Goal: Task Accomplishment & Management: Complete application form

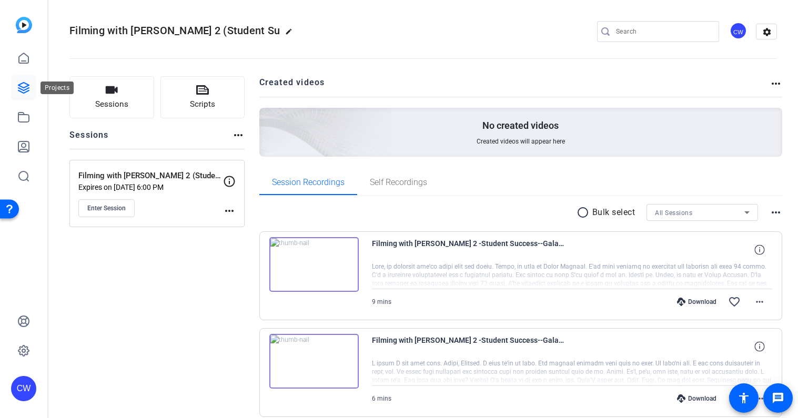
click at [24, 86] on icon at bounding box center [23, 88] width 13 height 13
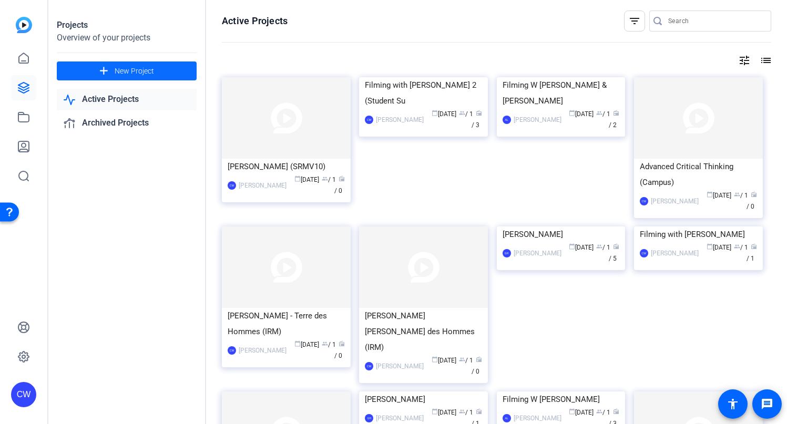
click at [139, 69] on span "New Project" at bounding box center [134, 71] width 39 height 11
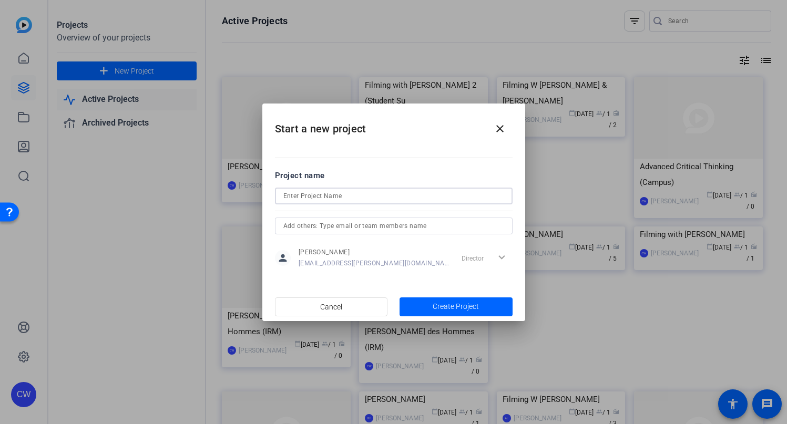
click at [308, 194] on input at bounding box center [394, 196] width 221 height 13
drag, startPoint x: 355, startPoint y: 196, endPoint x: 321, endPoint y: 196, distance: 34.2
click at [321, 196] on input "Filming with [PERSON_NAME]" at bounding box center [394, 196] width 221 height 13
paste input "Ochnik"
type input "Filming with [PERSON_NAME]"
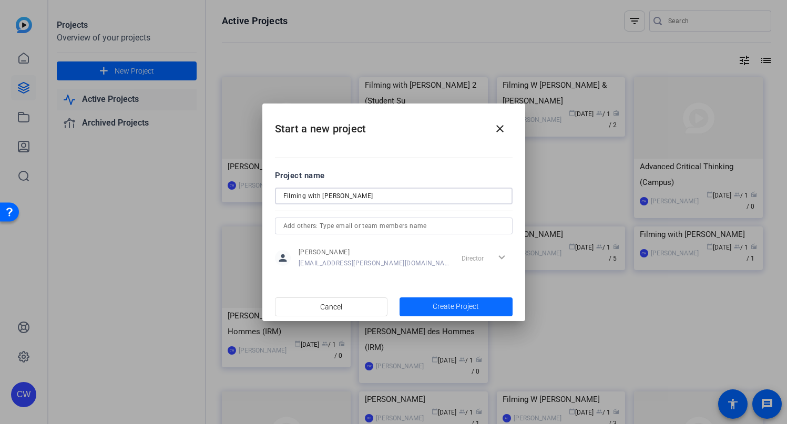
click at [463, 307] on span "Create Project" at bounding box center [456, 306] width 46 height 11
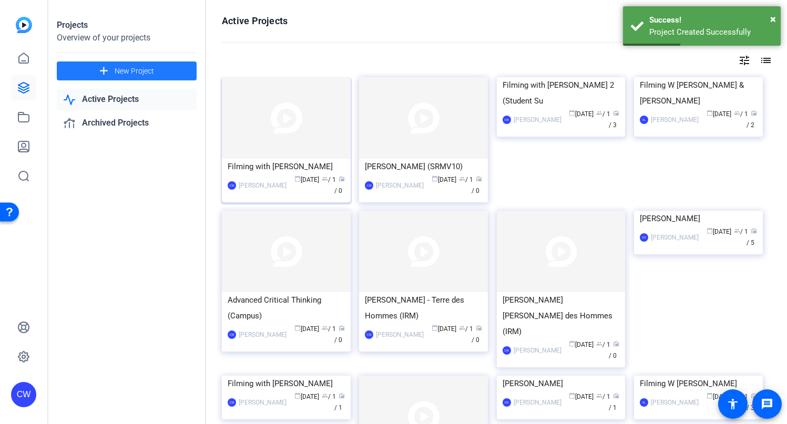
click at [317, 109] on img at bounding box center [286, 118] width 129 height 82
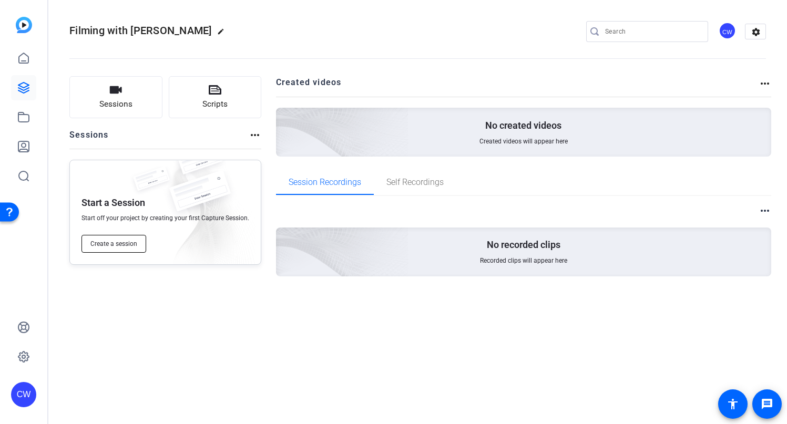
click at [119, 246] on span "Create a session" at bounding box center [113, 244] width 47 height 8
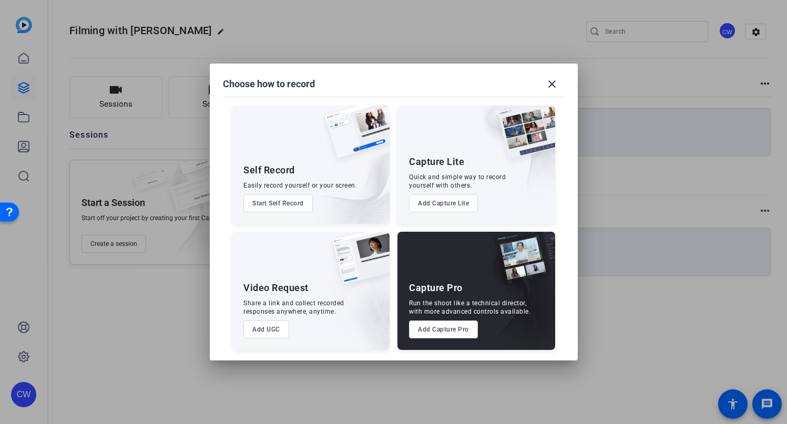
click at [449, 331] on button "Add Capture Pro" at bounding box center [443, 330] width 69 height 18
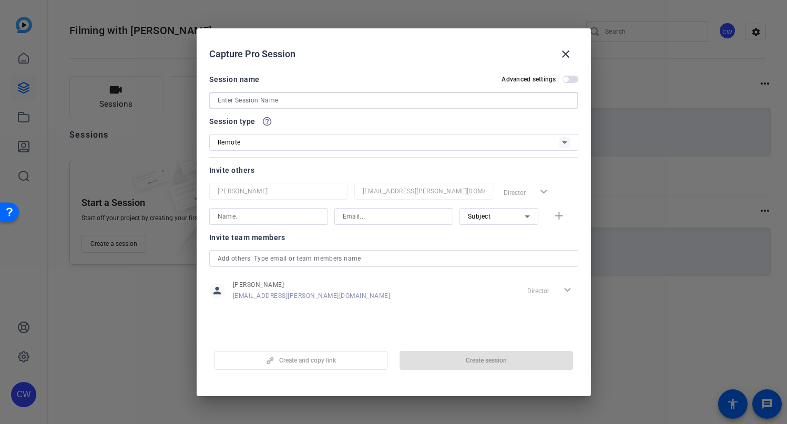
click at [234, 100] on input at bounding box center [394, 100] width 352 height 13
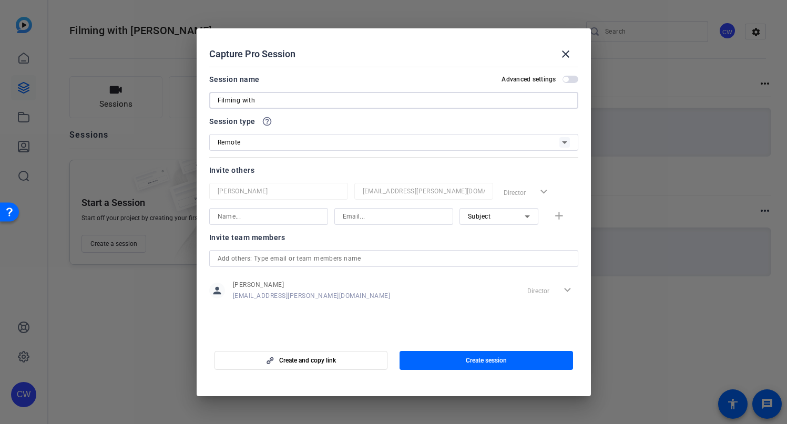
paste input "[PERSON_NAME]"
type input "Filming with [PERSON_NAME]"
click at [370, 219] on input at bounding box center [394, 216] width 102 height 13
paste input "[PERSON_NAME]"
type input "[PERSON_NAME]"
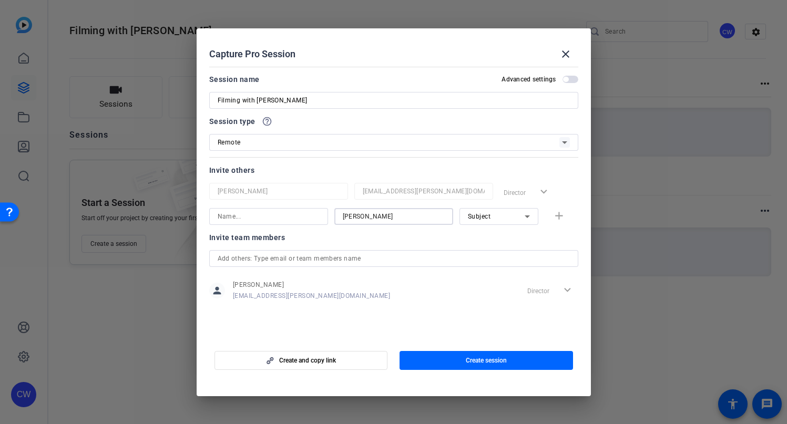
click at [281, 218] on input at bounding box center [269, 216] width 102 height 13
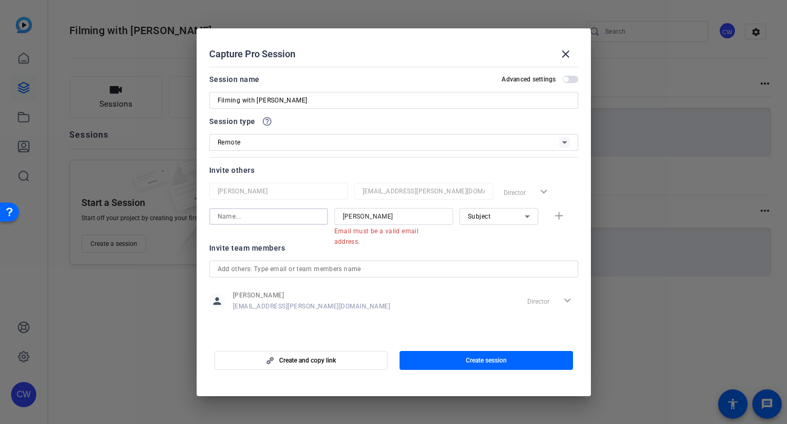
paste input "[PERSON_NAME]"
type input "[PERSON_NAME]"
drag, startPoint x: 411, startPoint y: 219, endPoint x: 330, endPoint y: 218, distance: 81.0
click at [330, 218] on div "[PERSON_NAME] [PERSON_NAME] Email must be a valid email address. Subject add" at bounding box center [393, 221] width 369 height 27
click at [347, 217] on input at bounding box center [394, 216] width 102 height 13
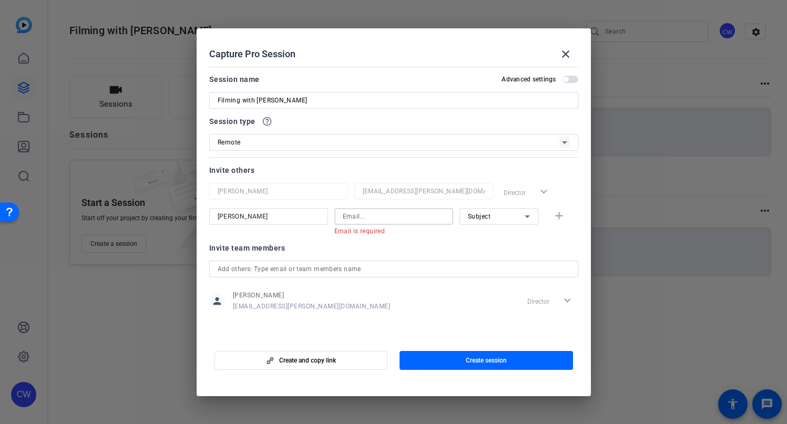
paste input "[EMAIL_ADDRESS][DOMAIN_NAME]"
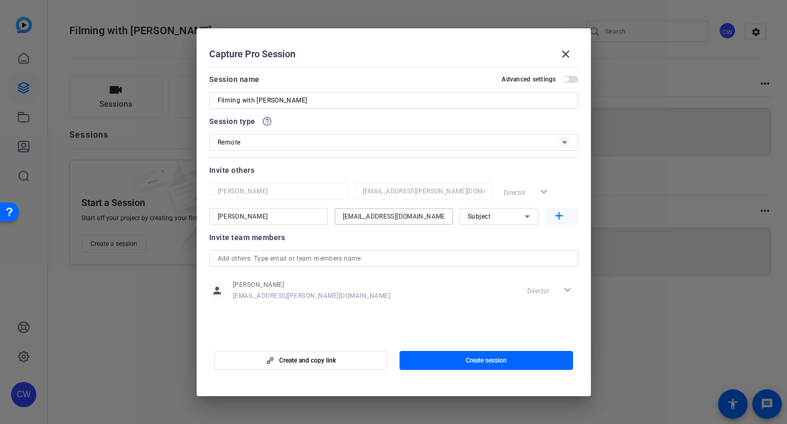
type input "[EMAIL_ADDRESS][DOMAIN_NAME]"
click at [561, 215] on mat-icon "add" at bounding box center [559, 216] width 13 height 13
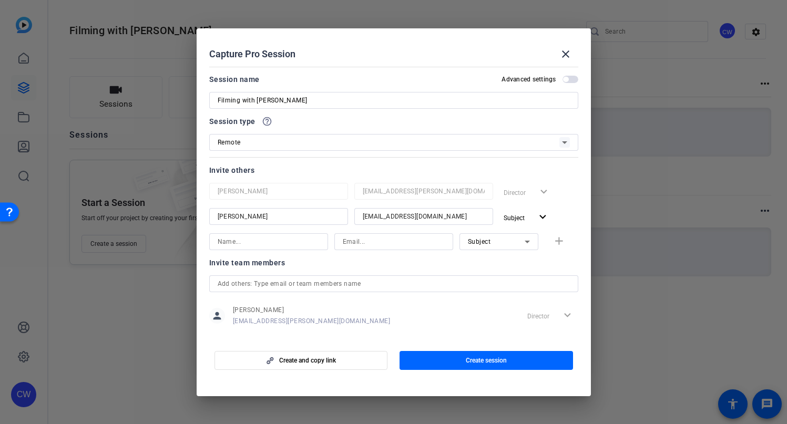
click at [270, 240] on input at bounding box center [269, 242] width 102 height 13
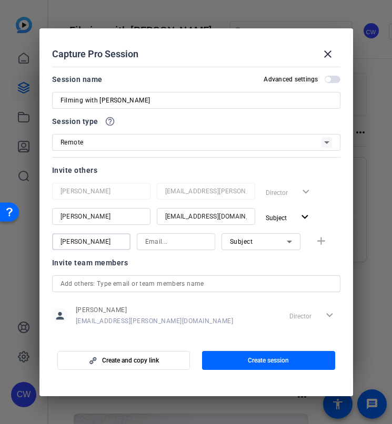
type input "[PERSON_NAME]"
click at [156, 243] on input at bounding box center [176, 242] width 62 height 13
paste input "[PERSON_NAME][EMAIL_ADDRESS][PERSON_NAME][DOMAIN_NAME]"
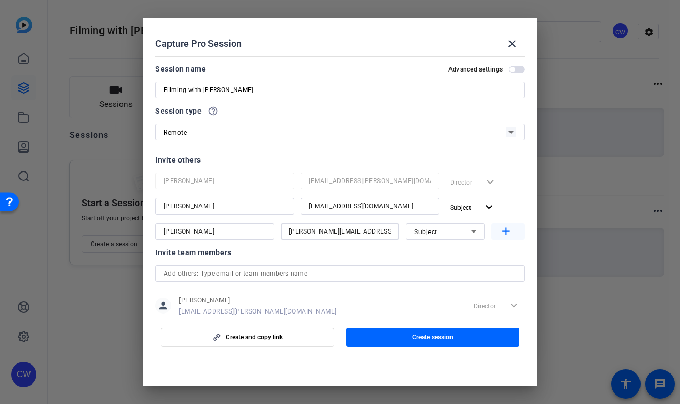
type input "[PERSON_NAME][EMAIL_ADDRESS][PERSON_NAME][DOMAIN_NAME]"
click at [500, 227] on mat-icon "add" at bounding box center [505, 231] width 13 height 13
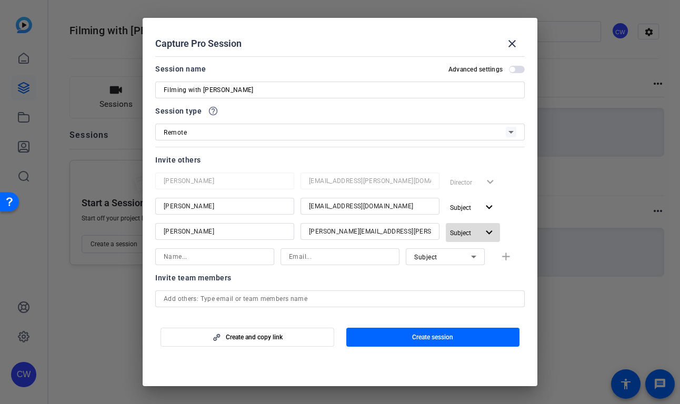
click at [482, 232] on mat-icon "expand_more" at bounding box center [488, 232] width 13 height 13
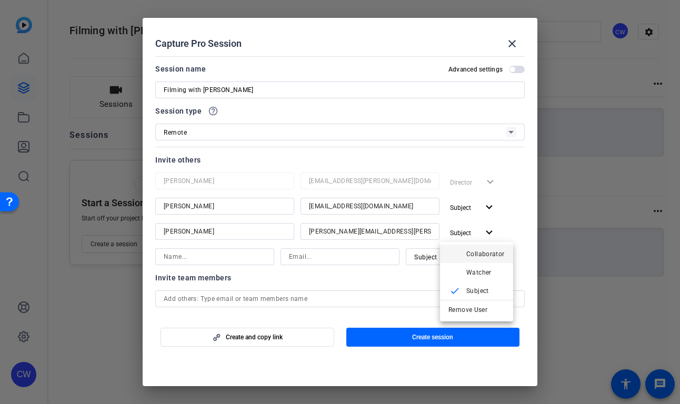
click at [478, 254] on span "Collaborator" at bounding box center [485, 253] width 38 height 7
click at [511, 69] on span "button" at bounding box center [517, 69] width 16 height 7
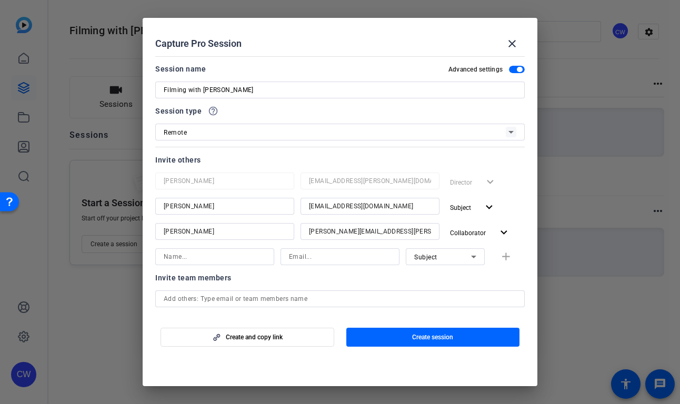
scroll to position [100, 0]
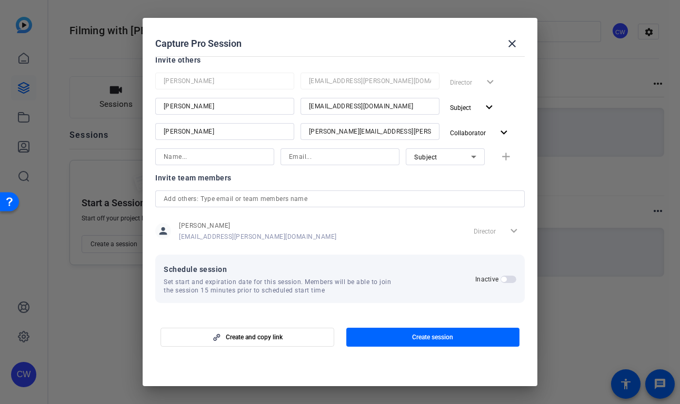
click at [505, 276] on span "button" at bounding box center [508, 279] width 16 height 7
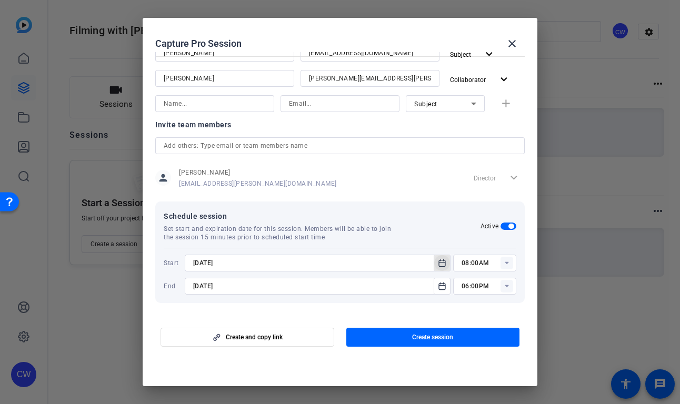
click at [438, 264] on icon "Open calendar" at bounding box center [442, 263] width 8 height 13
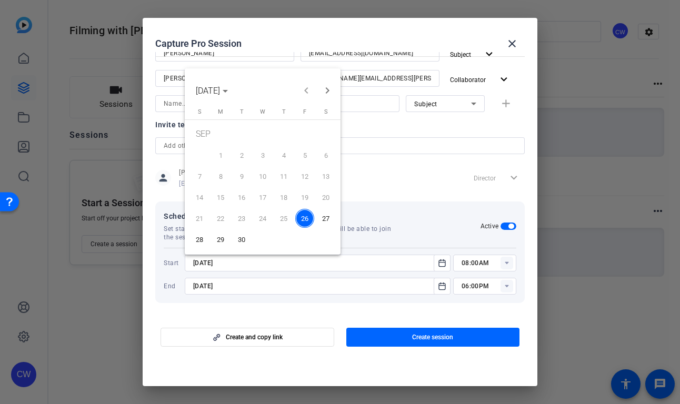
click at [218, 238] on span "29" at bounding box center [220, 239] width 19 height 19
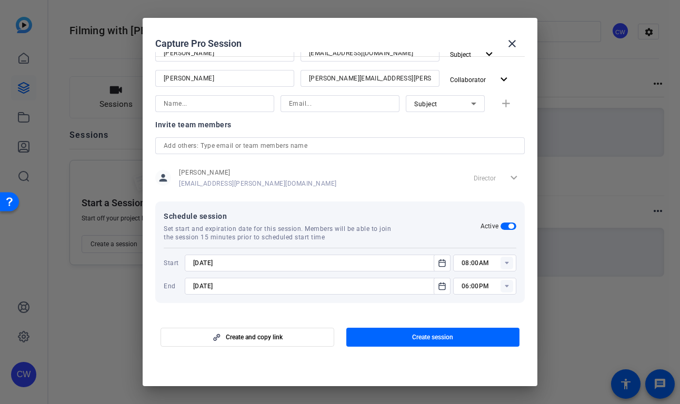
type input "[DATE]"
click at [502, 263] on rect at bounding box center [506, 263] width 13 height 13
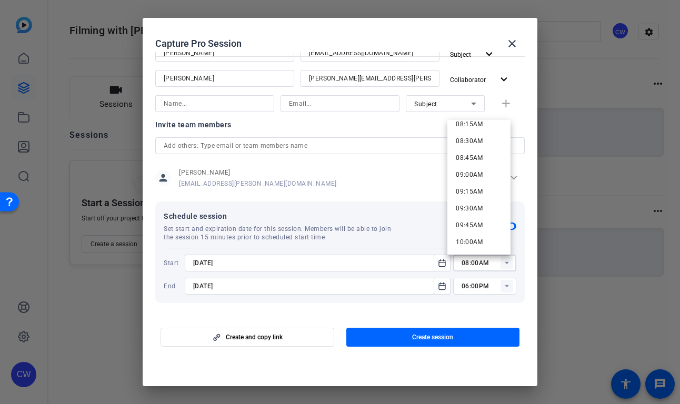
scroll to position [574, 0]
click at [474, 231] on span "10:00AM" at bounding box center [469, 231] width 27 height 7
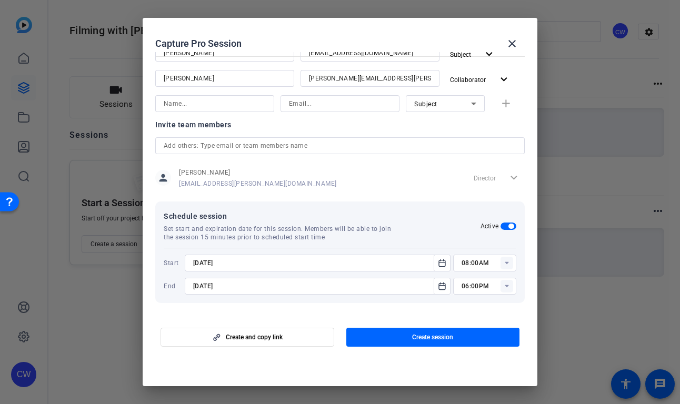
type input "10:00AM"
click at [502, 289] on rect at bounding box center [506, 286] width 13 height 13
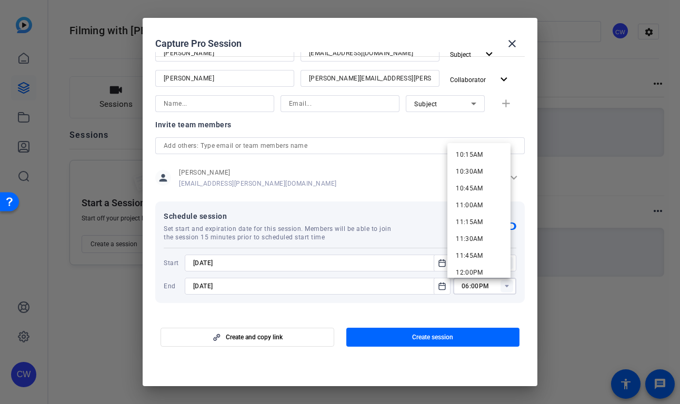
scroll to position [687, 0]
click at [473, 240] on span "11:30AM" at bounding box center [469, 242] width 27 height 7
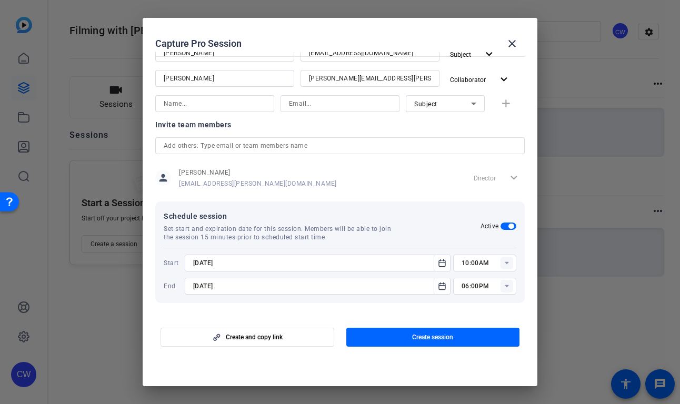
type input "11:30AM"
click at [438, 286] on icon "Open calendar" at bounding box center [442, 286] width 8 height 13
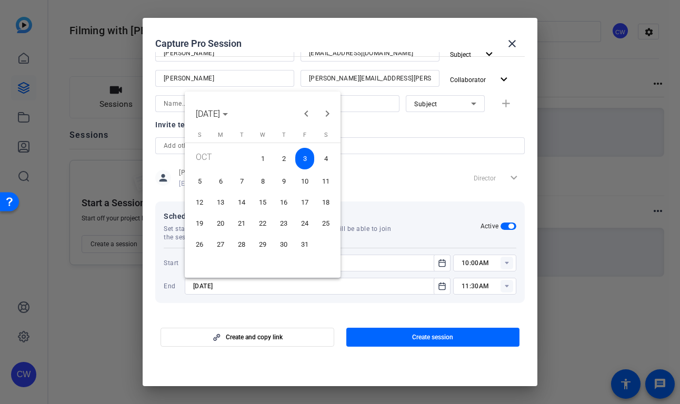
click at [306, 225] on span "24" at bounding box center [304, 223] width 19 height 19
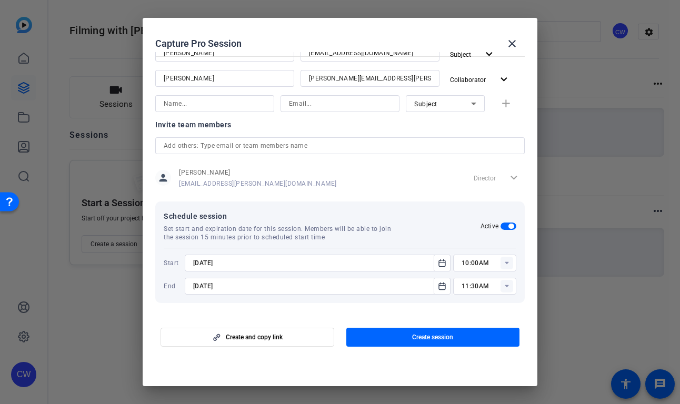
type input "[DATE]"
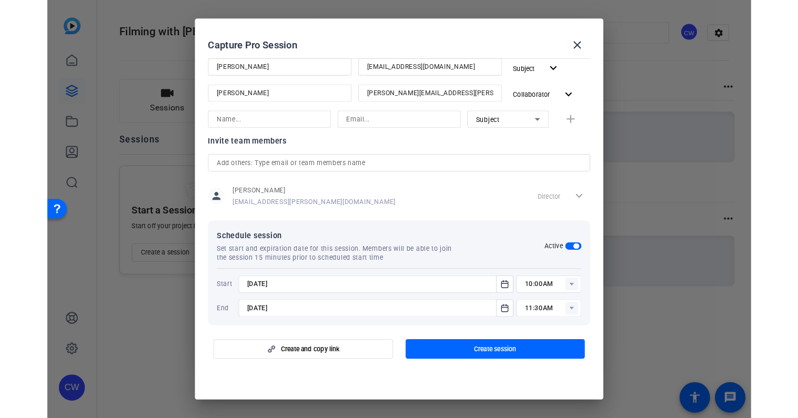
scroll to position [153, 0]
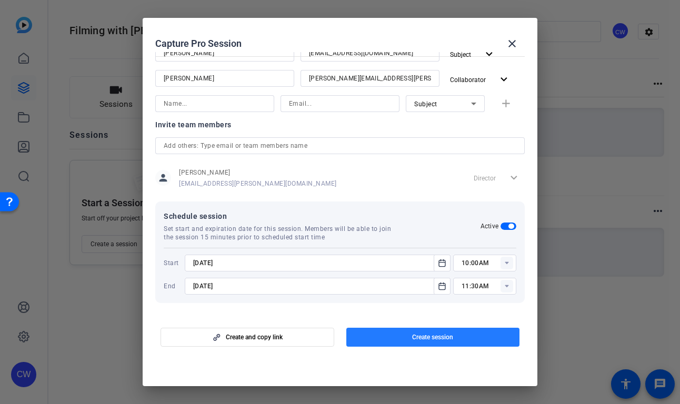
click at [443, 339] on span "Create session" at bounding box center [432, 337] width 41 height 8
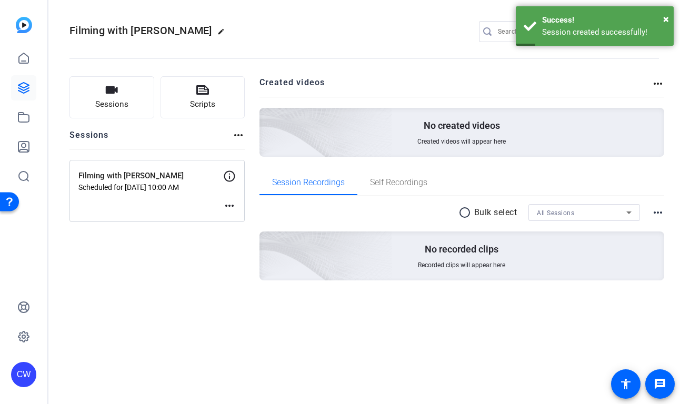
click at [227, 205] on mat-icon "more_horiz" at bounding box center [229, 205] width 13 height 13
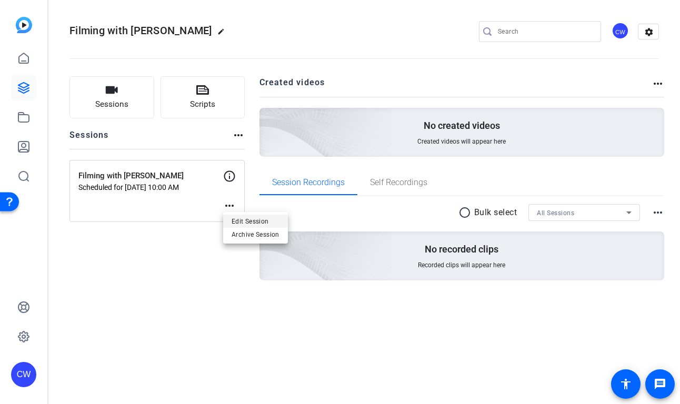
click at [239, 221] on span "Edit Session" at bounding box center [255, 221] width 48 height 13
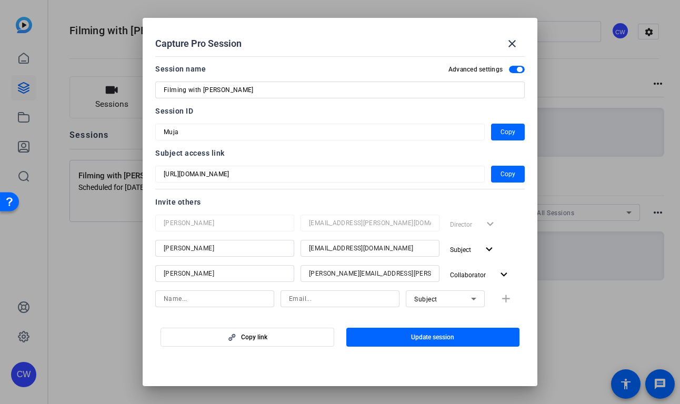
click at [194, 164] on div "Subject access link [URL][DOMAIN_NAME] Copy" at bounding box center [339, 165] width 369 height 36
click at [24, 249] on div at bounding box center [340, 202] width 680 height 404
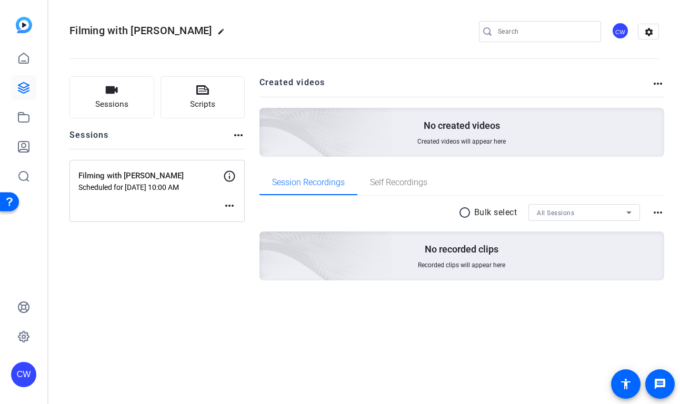
click at [24, 249] on div "CW" at bounding box center [23, 202] width 47 height 404
click at [231, 207] on mat-icon "more_horiz" at bounding box center [229, 205] width 13 height 13
click at [235, 222] on span "Edit Session" at bounding box center [255, 221] width 48 height 13
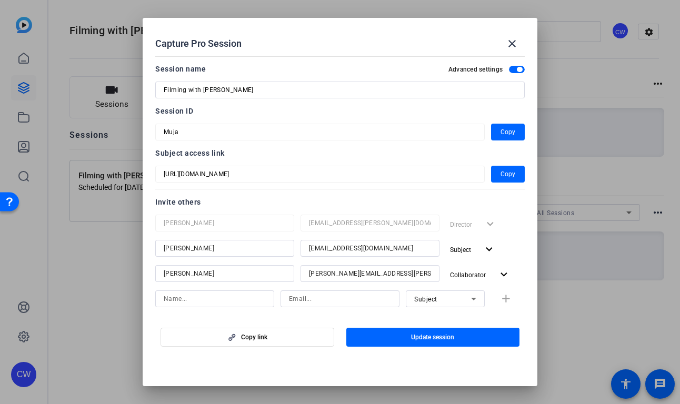
click at [145, 129] on mat-dialog-content "Session name Advanced settings Filming with [PERSON_NAME] Session ID Muja Copy …" at bounding box center [340, 183] width 394 height 262
click at [512, 44] on mat-icon "close" at bounding box center [511, 43] width 13 height 13
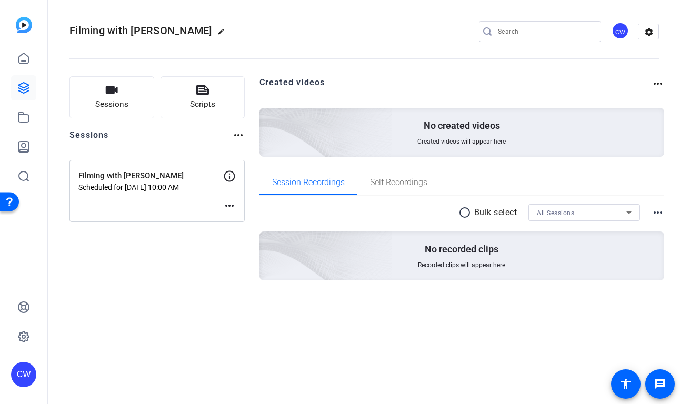
click at [330, 326] on div "Sessions Scripts Sessions more_horiz Filming with [PERSON_NAME] Scheduled for […" at bounding box center [363, 195] width 631 height 264
